Goal: Task Accomplishment & Management: Complete application form

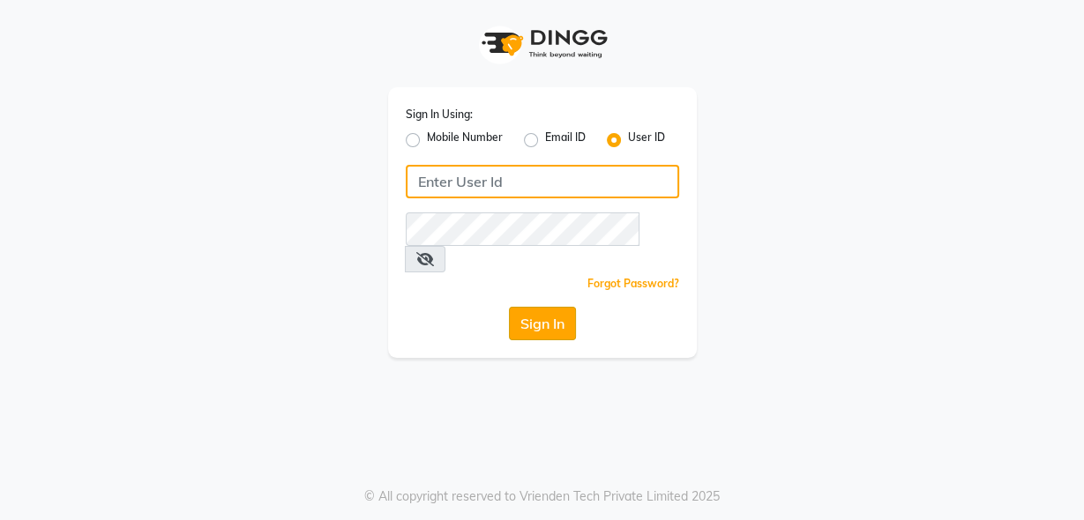
type input "rhapsody"
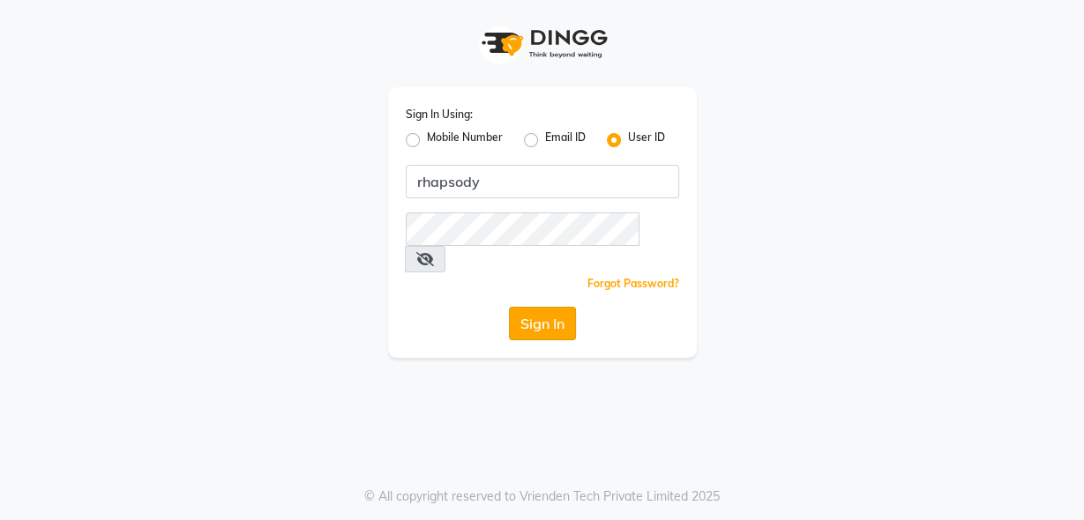
click at [549, 307] on button "Sign In" at bounding box center [542, 324] width 67 height 34
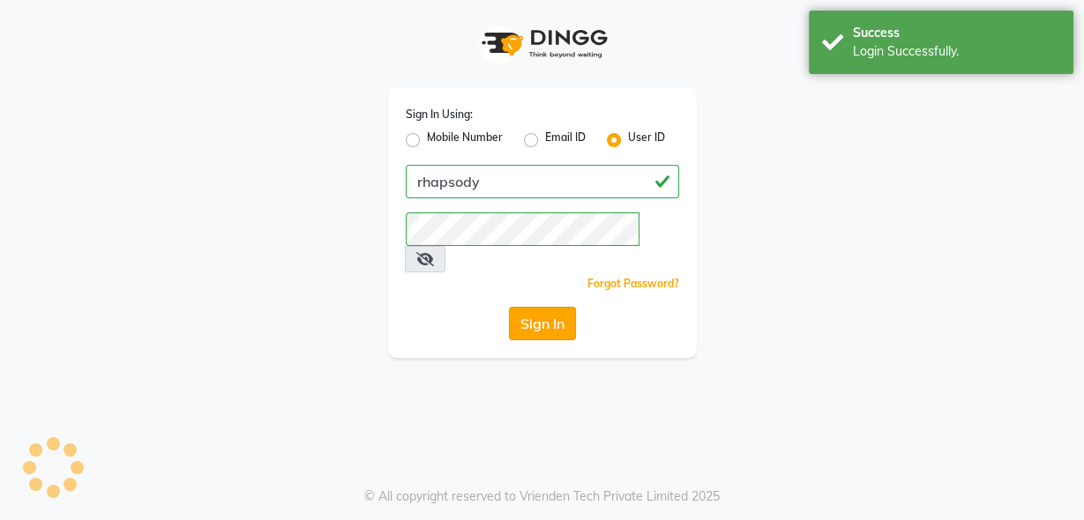
select select "service"
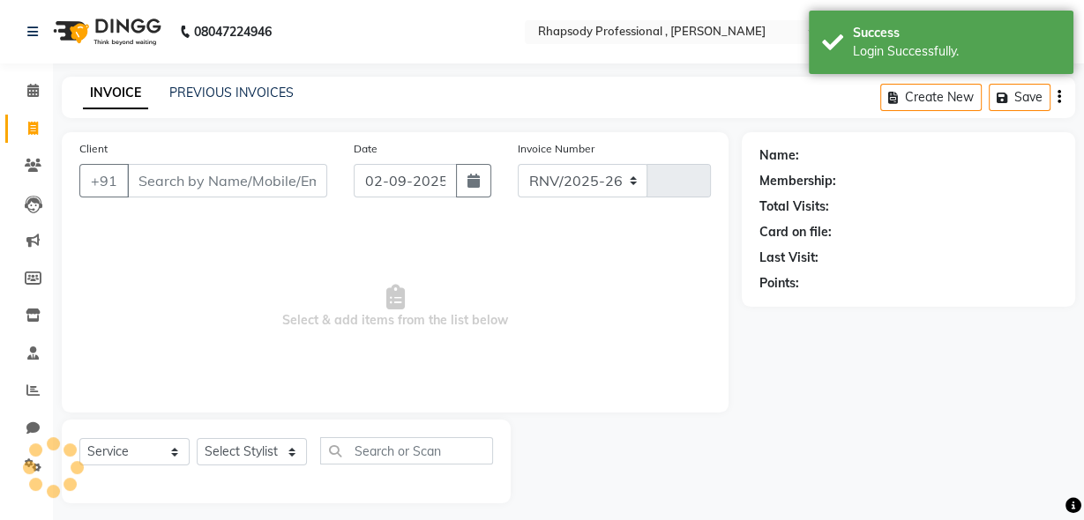
select select "8581"
type input "0515"
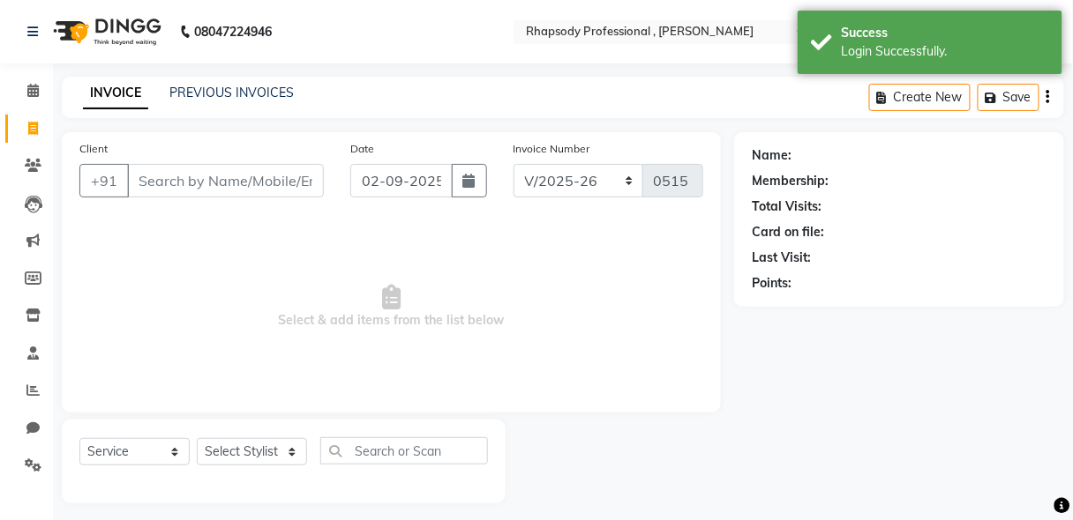
click at [150, 182] on input "Client" at bounding box center [225, 181] width 197 height 34
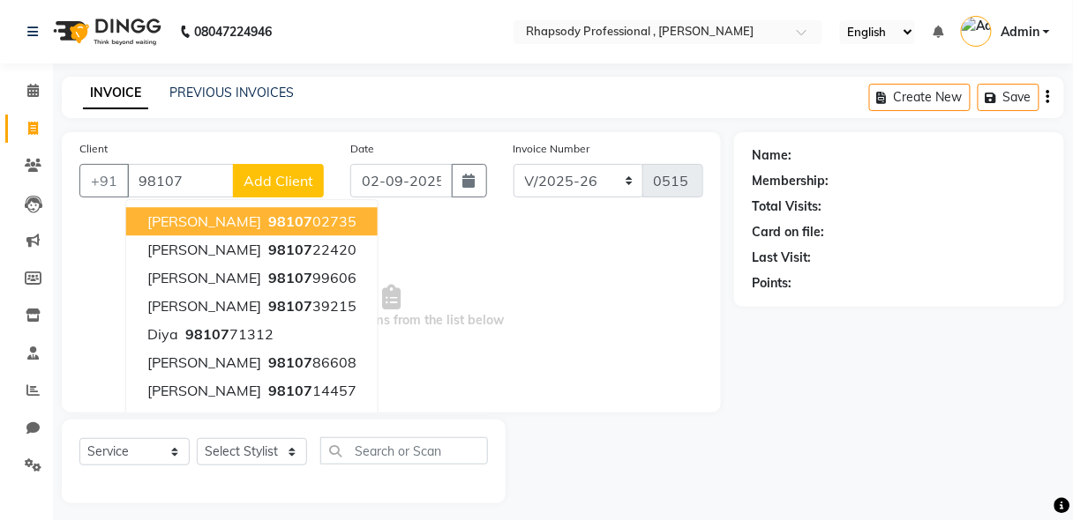
click at [232, 217] on span "[PERSON_NAME]" at bounding box center [204, 222] width 114 height 18
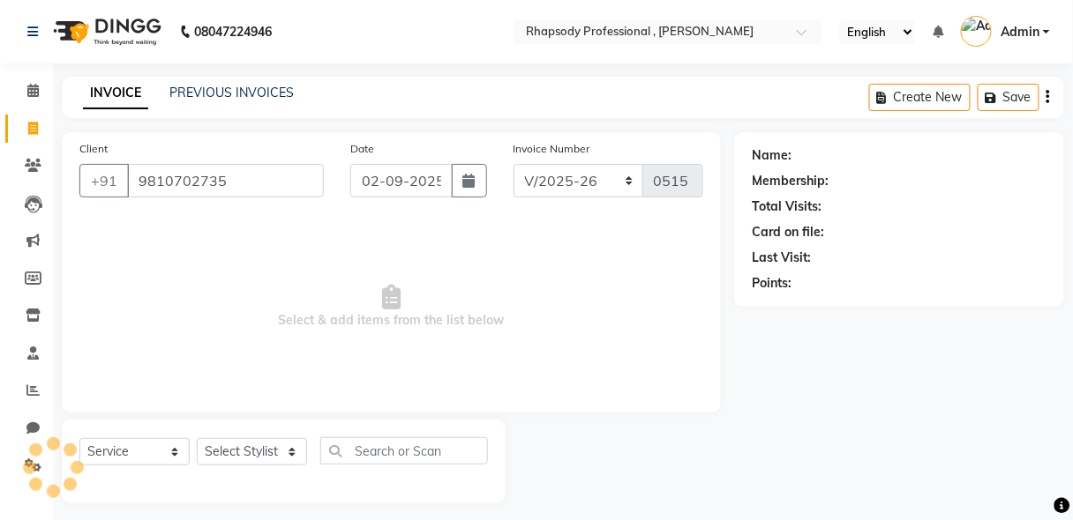
type input "9810702735"
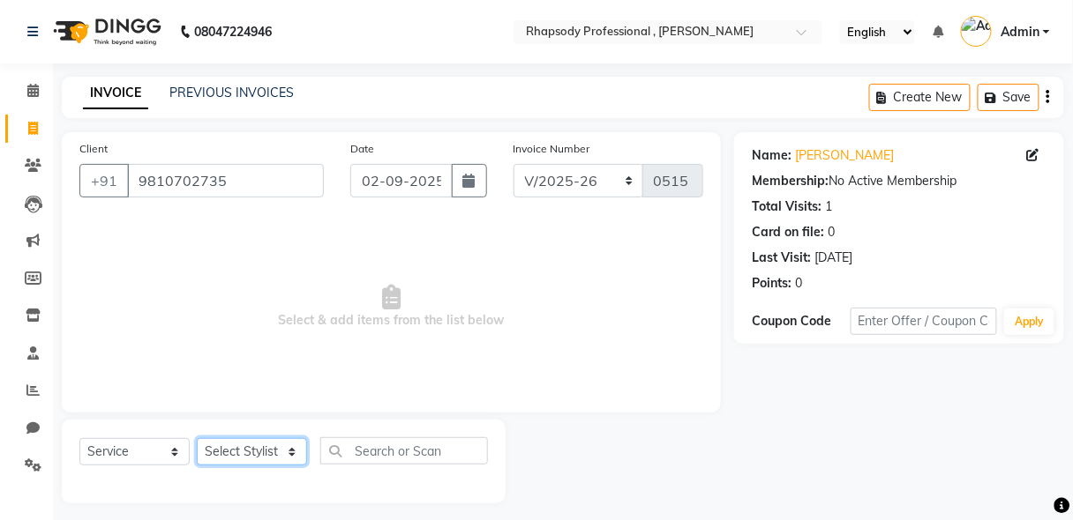
click at [241, 453] on select "Select Stylist [PERSON_NAME] [PERSON_NAME] Manager [PERSON_NAME] [PERSON_NAME] …" at bounding box center [252, 451] width 110 height 27
select select "85675"
click at [197, 438] on select "Select Stylist [PERSON_NAME] [PERSON_NAME] Manager [PERSON_NAME] [PERSON_NAME] …" at bounding box center [252, 451] width 110 height 27
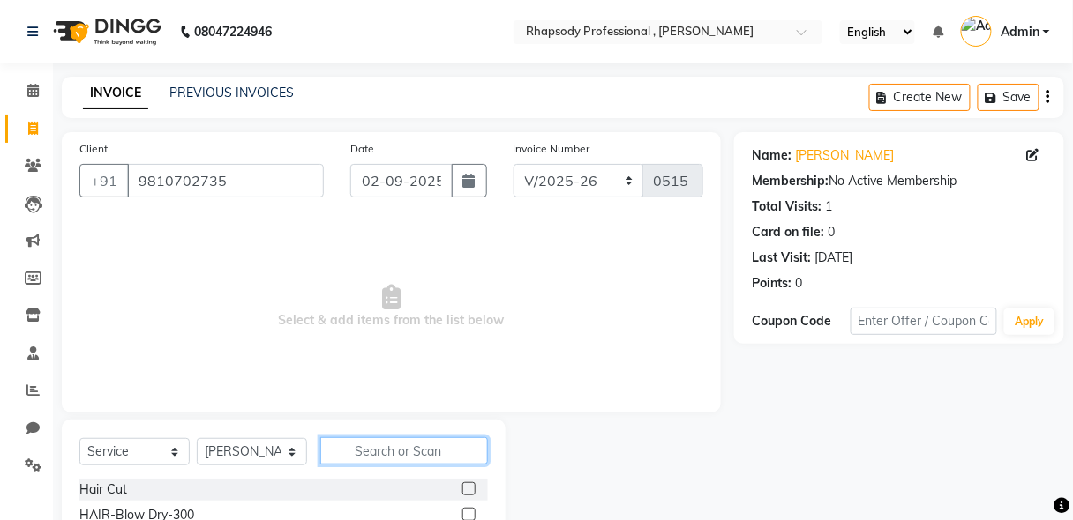
click at [378, 450] on input "text" at bounding box center [404, 451] width 168 height 27
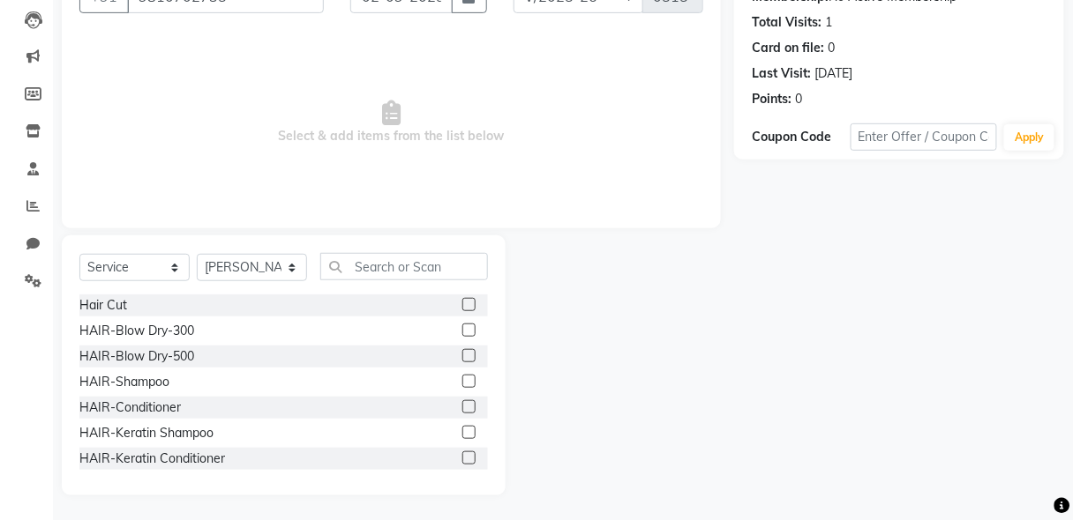
click at [462, 408] on label at bounding box center [468, 406] width 13 height 13
click at [462, 408] on input "checkbox" at bounding box center [467, 407] width 11 height 11
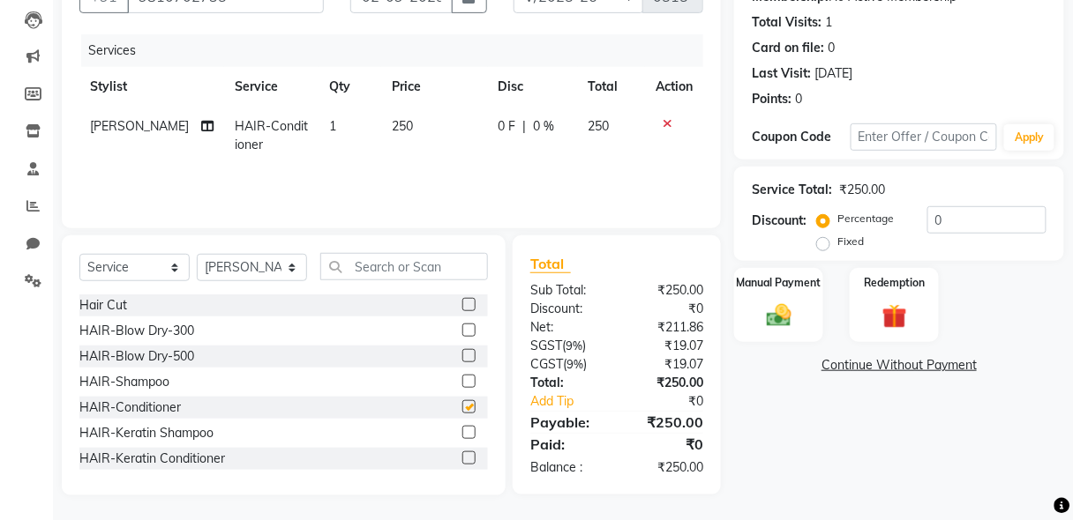
checkbox input "false"
click at [462, 427] on label at bounding box center [468, 432] width 13 height 13
click at [462, 428] on input "checkbox" at bounding box center [467, 433] width 11 height 11
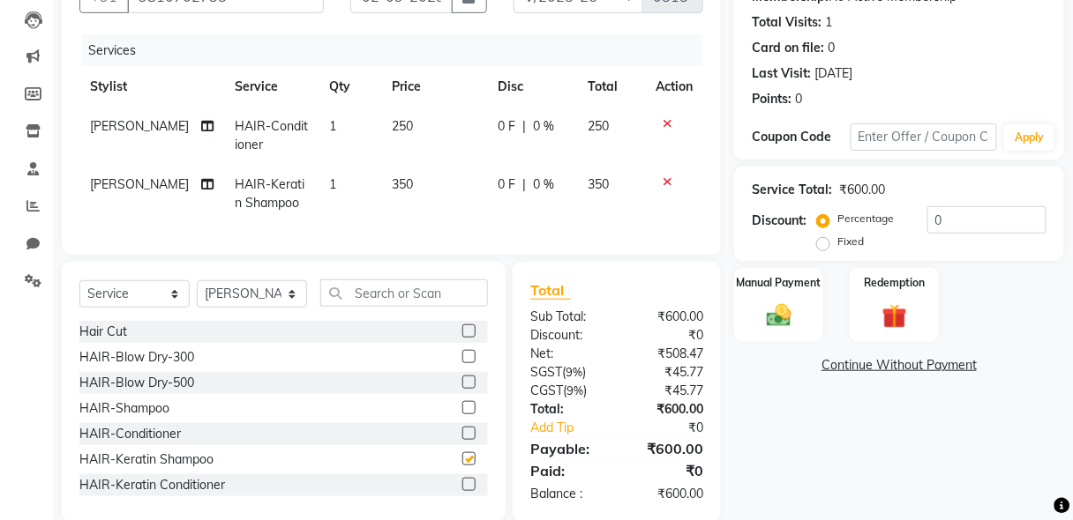
checkbox input "false"
click at [668, 181] on icon at bounding box center [667, 182] width 10 height 12
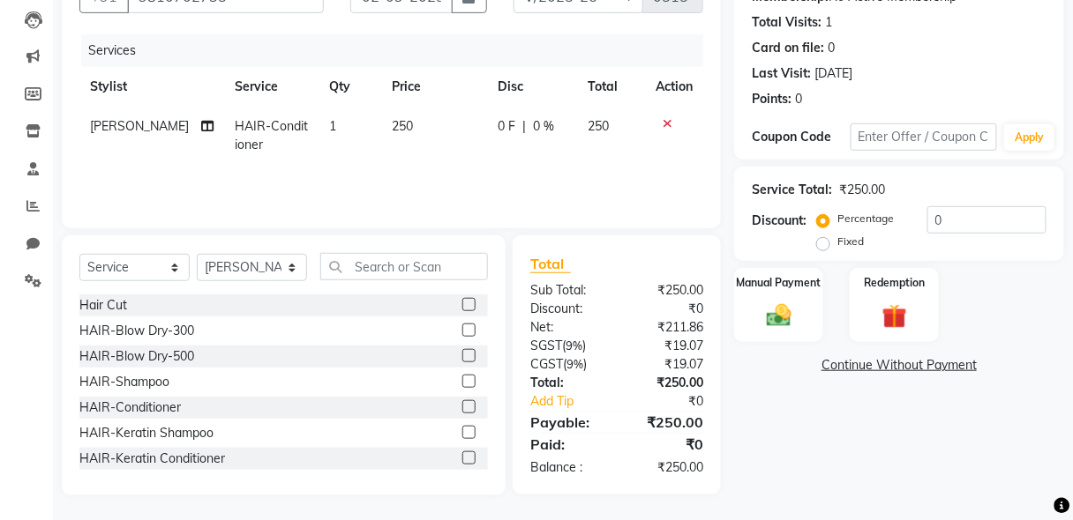
click at [462, 408] on label at bounding box center [468, 406] width 13 height 13
click at [462, 408] on input "checkbox" at bounding box center [467, 407] width 11 height 11
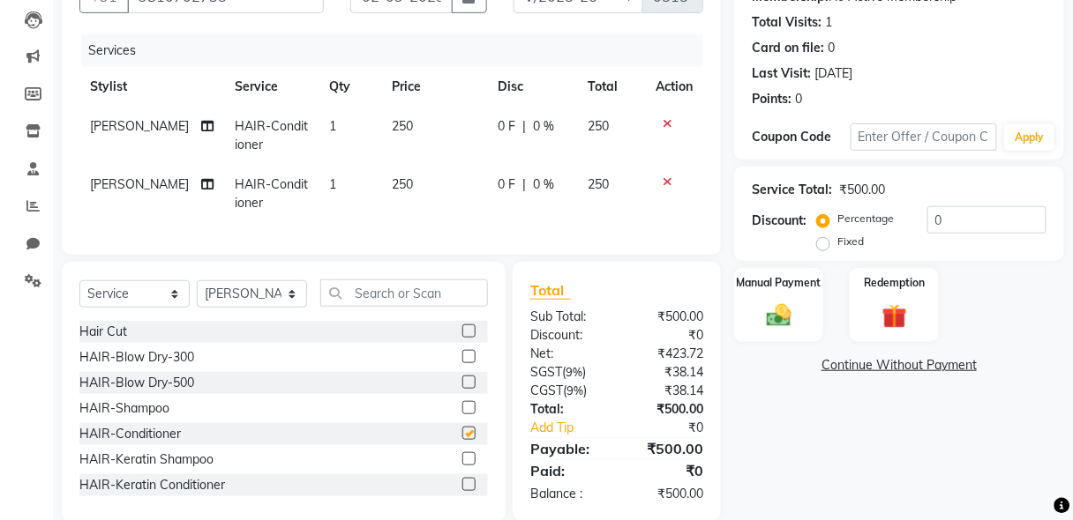
checkbox input "false"
click at [790, 318] on img at bounding box center [778, 316] width 41 height 30
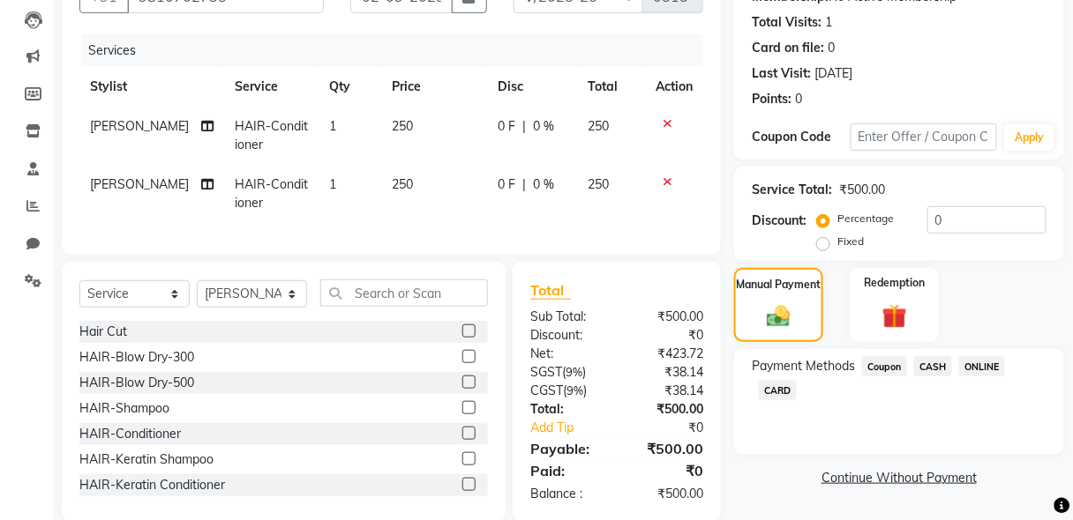
click at [940, 368] on span "CASH" at bounding box center [933, 366] width 38 height 20
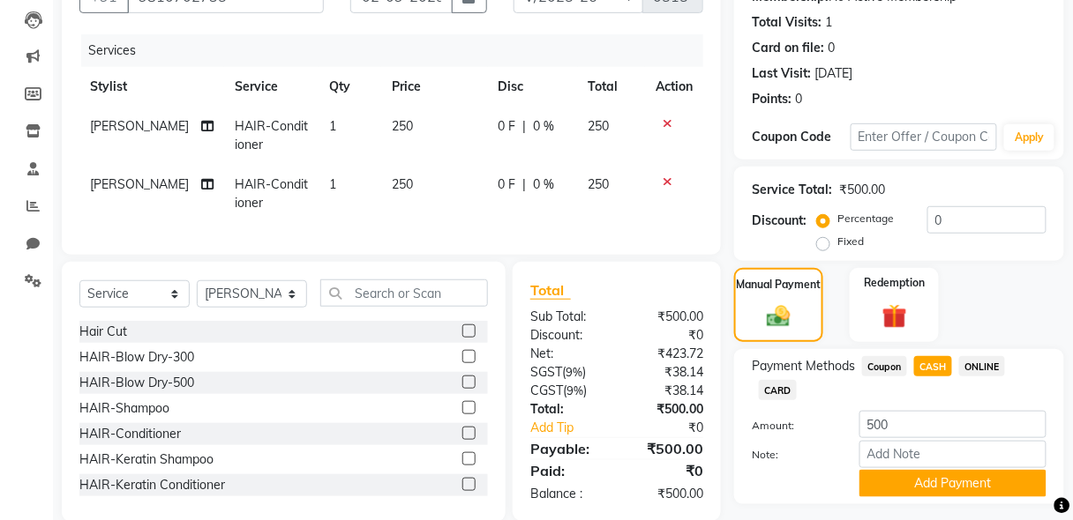
click at [664, 176] on icon at bounding box center [667, 182] width 10 height 12
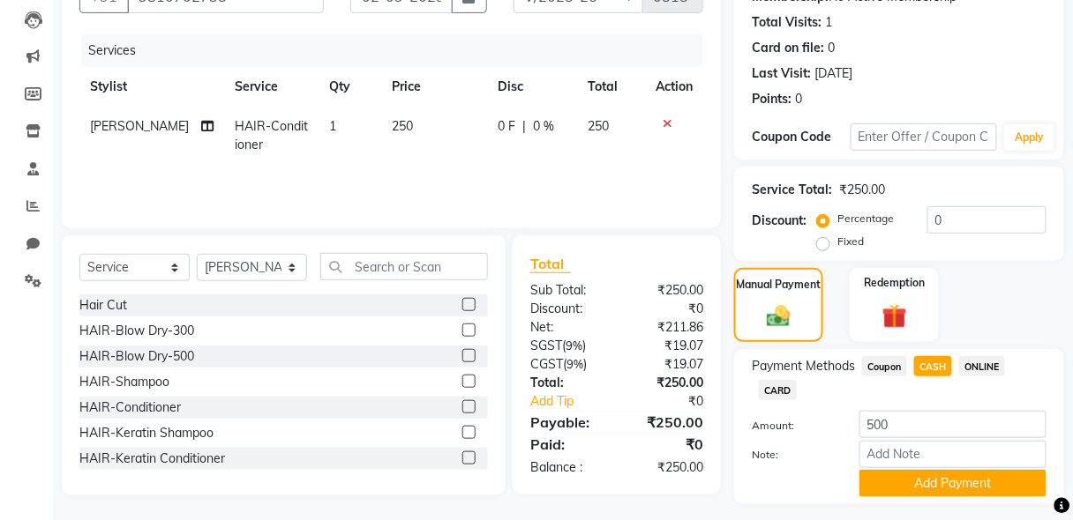
click at [462, 379] on label at bounding box center [468, 381] width 13 height 13
click at [462, 379] on input "checkbox" at bounding box center [467, 382] width 11 height 11
click at [459, 379] on div "Hair Cut HAIR-Blow Dry-300 HAIR-Blow Dry-500 HAIR-Shampoo HAIR-Conditioner HAIR…" at bounding box center [283, 383] width 408 height 176
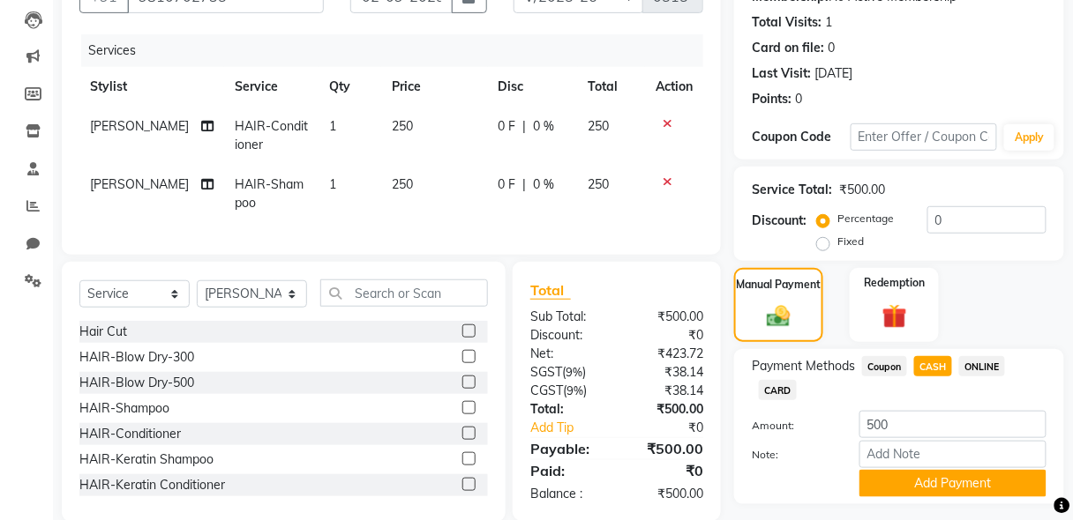
checkbox input "false"
click at [964, 482] on button "Add Payment" at bounding box center [952, 483] width 187 height 27
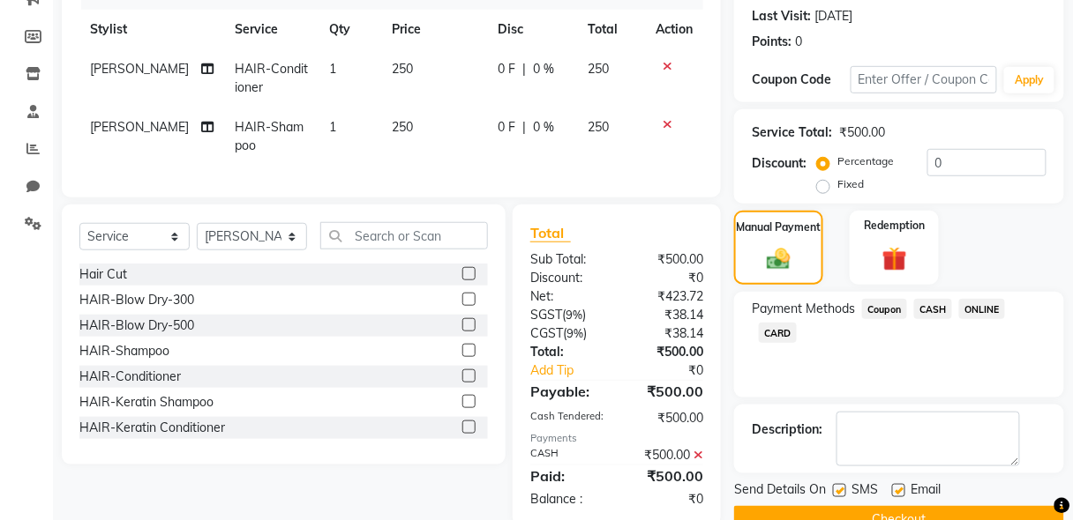
scroll to position [283, 0]
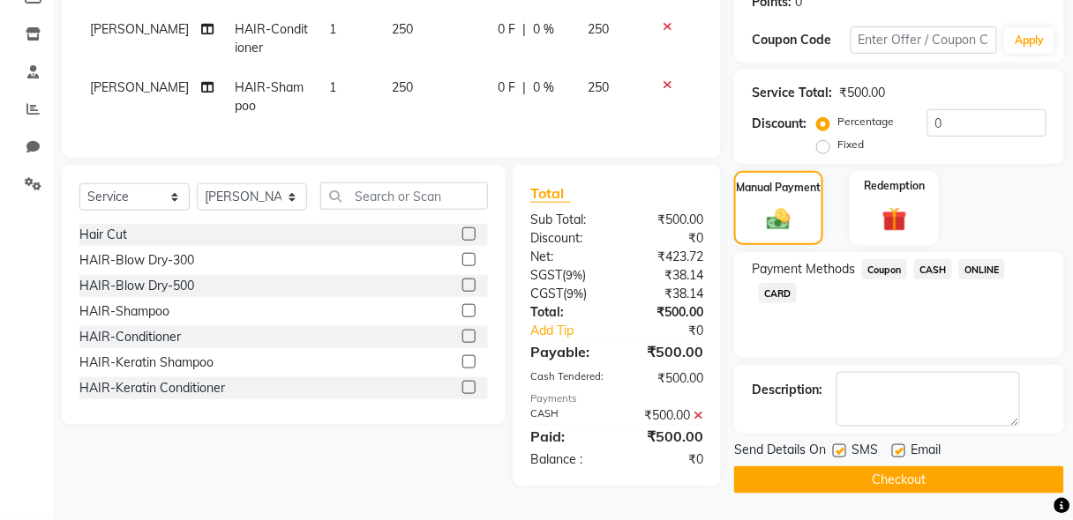
click at [881, 478] on button "Checkout" at bounding box center [899, 480] width 330 height 27
